Goal: Register for event/course

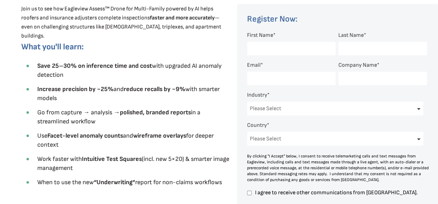
scroll to position [265, 0]
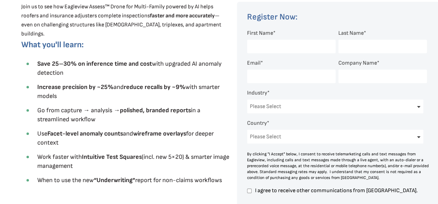
click at [304, 47] on input "First Name *" at bounding box center [291, 47] width 88 height 14
type input "Dayane"
type input "[PERSON_NAME]"
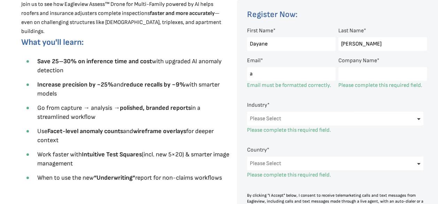
scroll to position [224, 0]
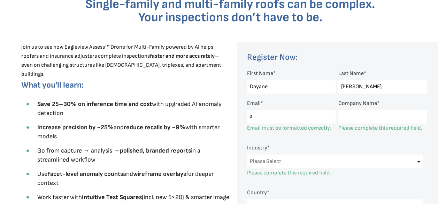
click at [300, 116] on input "a" at bounding box center [291, 117] width 88 height 14
type input "[EMAIL_ADDRESS][DOMAIN_NAME]"
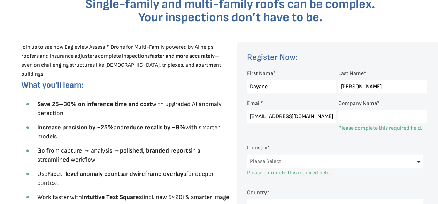
click at [356, 117] on input "Company Name *" at bounding box center [382, 117] width 88 height 14
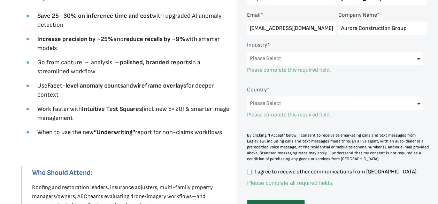
scroll to position [326, 0]
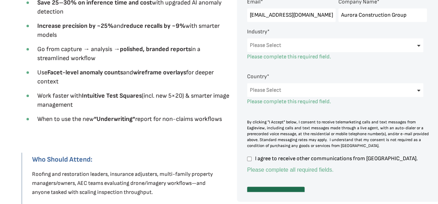
type input "Aurora Construction Group"
click at [409, 44] on select "Please Select Architects & Engineering Construction Electric/Gas Utilities Gove…" at bounding box center [335, 45] width 176 height 14
select select "Construction"
click at [247, 39] on select "Please Select Architects & Engineering Construction Electric/Gas Utilities Gove…" at bounding box center [335, 45] width 176 height 14
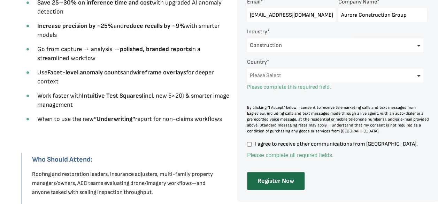
click at [415, 79] on select "Please Select [GEOGRAPHIC_DATA] [GEOGRAPHIC_DATA] [GEOGRAPHIC_DATA] [GEOGRAPHIC…" at bounding box center [335, 76] width 176 height 14
select select "[GEOGRAPHIC_DATA]"
click at [247, 70] on select "Please Select [GEOGRAPHIC_DATA] [GEOGRAPHIC_DATA] [GEOGRAPHIC_DATA] [GEOGRAPHIC…" at bounding box center [335, 76] width 176 height 14
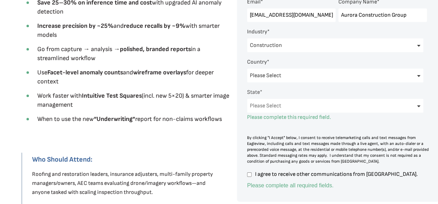
click at [392, 108] on select "Please Select [US_STATE] [US_STATE] [GEOGRAPHIC_DATA] [US_STATE] [US_STATE] [GE…" at bounding box center [335, 106] width 176 height 14
select select "[US_STATE]"
click at [247, 100] on select "Please Select [US_STATE] [US_STATE] [GEOGRAPHIC_DATA] [US_STATE] [US_STATE] [GE…" at bounding box center [335, 106] width 176 height 14
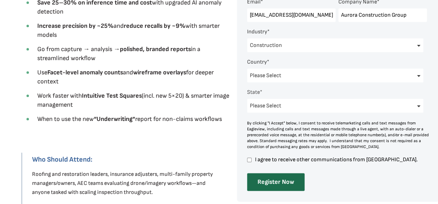
click at [247, 161] on div at bounding box center [338, 71] width 202 height 262
click at [247, 161] on input "I agree to receive other communications from [GEOGRAPHIC_DATA]." at bounding box center [249, 160] width 5 height 6
checkbox input "true"
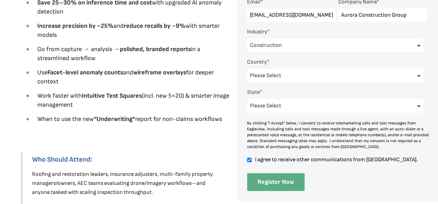
click at [293, 179] on input "Register Now" at bounding box center [275, 182] width 57 height 18
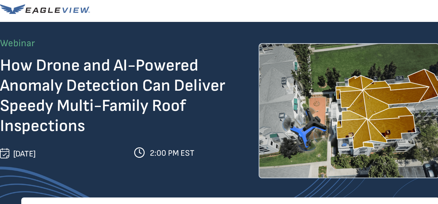
scroll to position [0, 0]
